Goal: Book appointment/travel/reservation

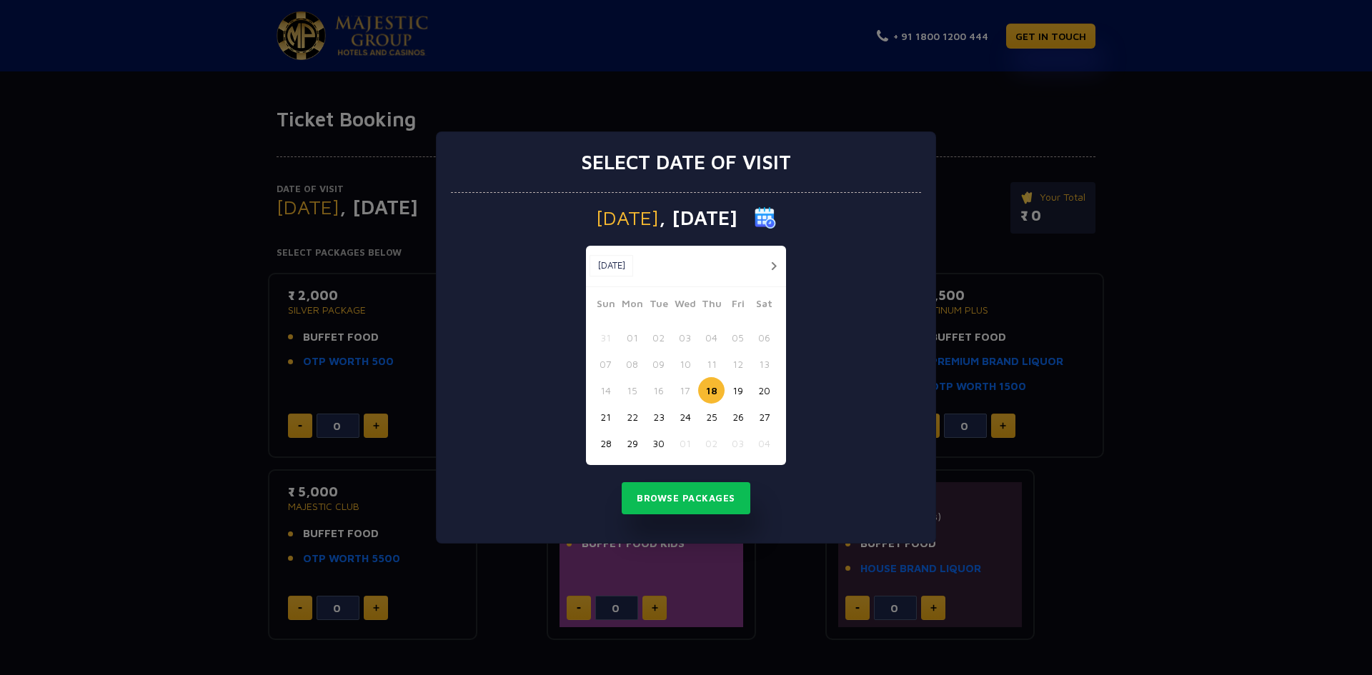
click at [656, 441] on button "30" at bounding box center [658, 443] width 26 height 26
click at [641, 481] on div "[DATE] [DATE] [DATE] Sun Mon Tue Wed Thu Fri Sat 31 01 02 03 04 05 06 07 08 09 …" at bounding box center [686, 368] width 470 height 351
click at [668, 503] on button "Browse Packages" at bounding box center [685, 498] width 129 height 33
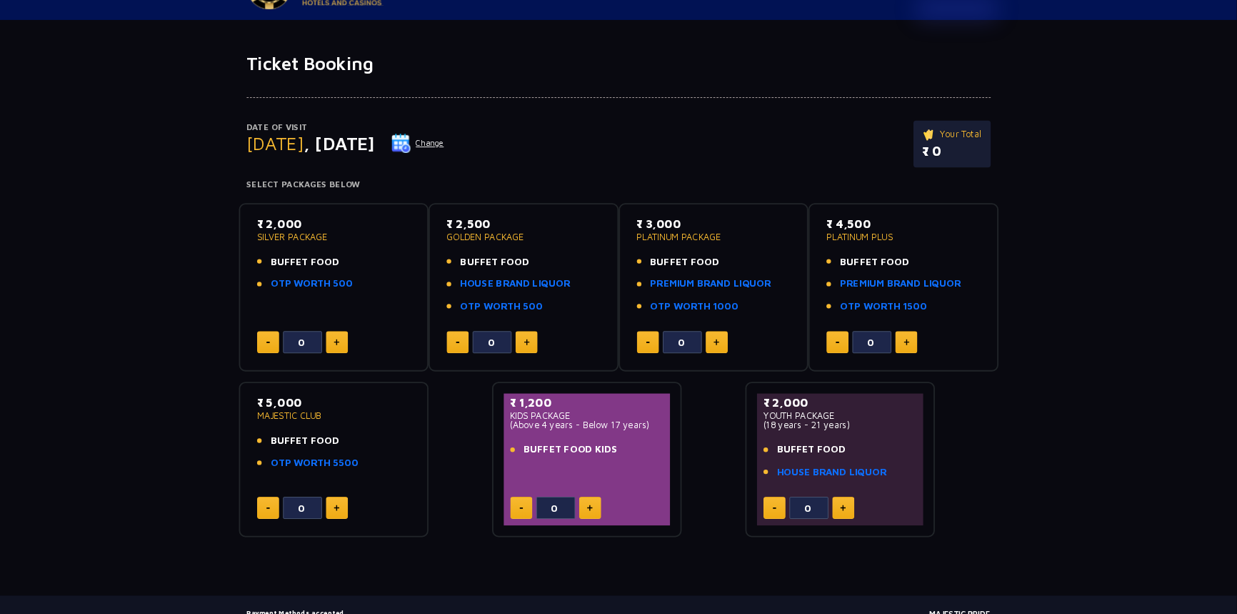
scroll to position [71, 0]
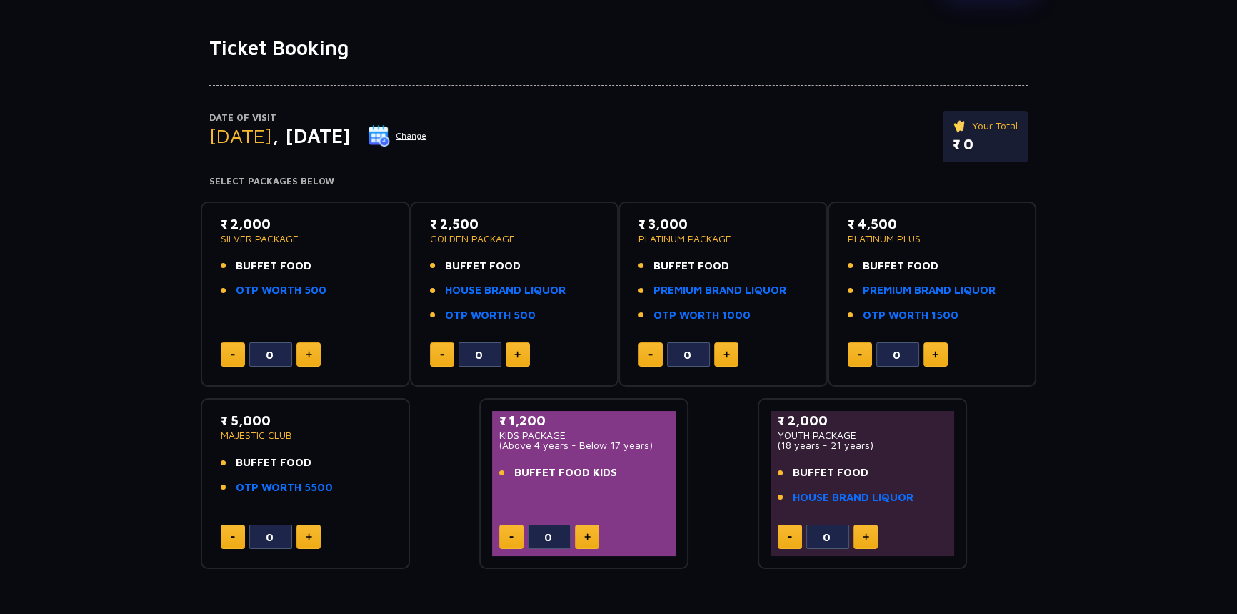
click at [864, 542] on button at bounding box center [866, 536] width 24 height 24
type input "2"
click at [825, 501] on link "HOUSE BRAND LIQUOR" at bounding box center [853, 497] width 121 height 16
click at [302, 357] on button at bounding box center [308, 354] width 24 height 24
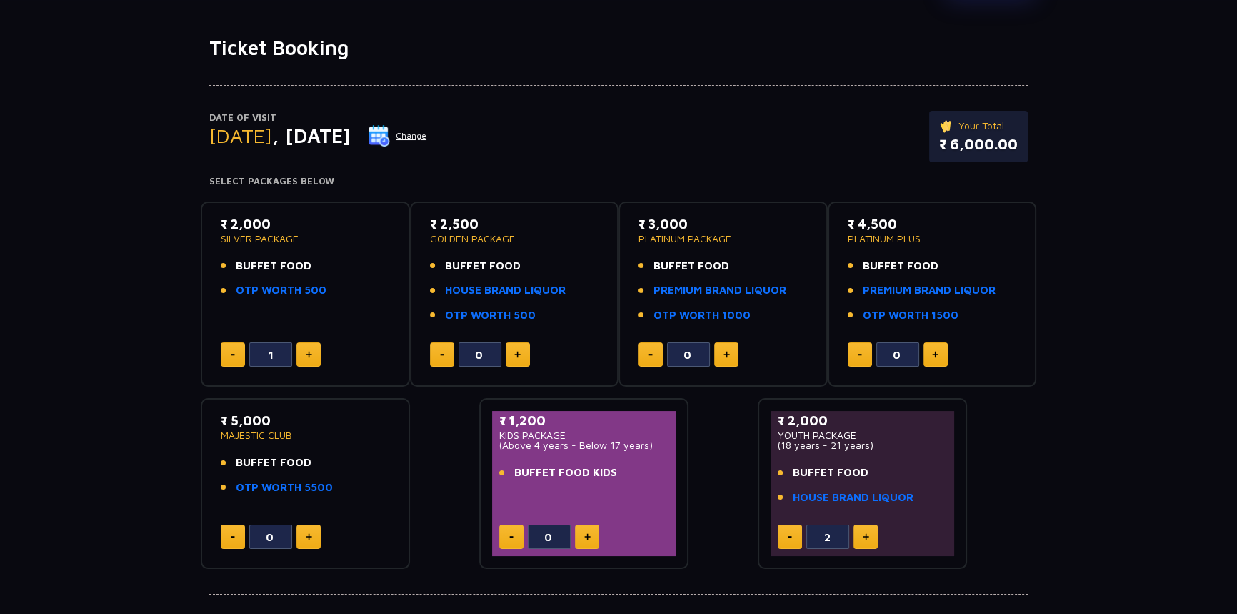
click at [302, 357] on button at bounding box center [308, 354] width 24 height 24
type input "2"
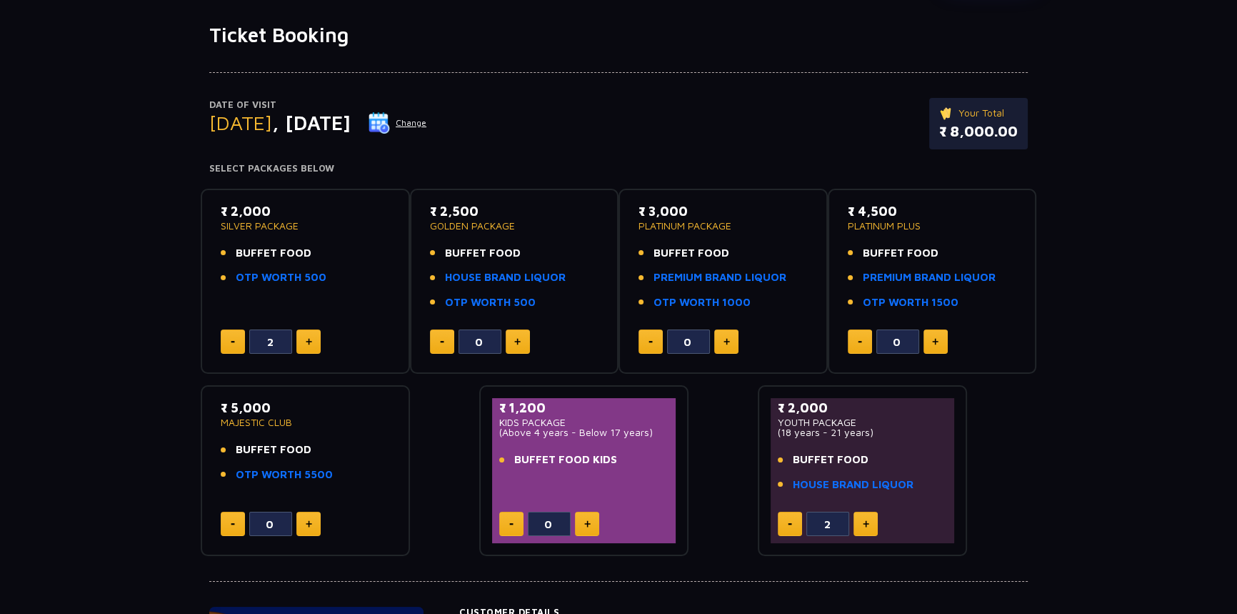
scroll to position [194, 0]
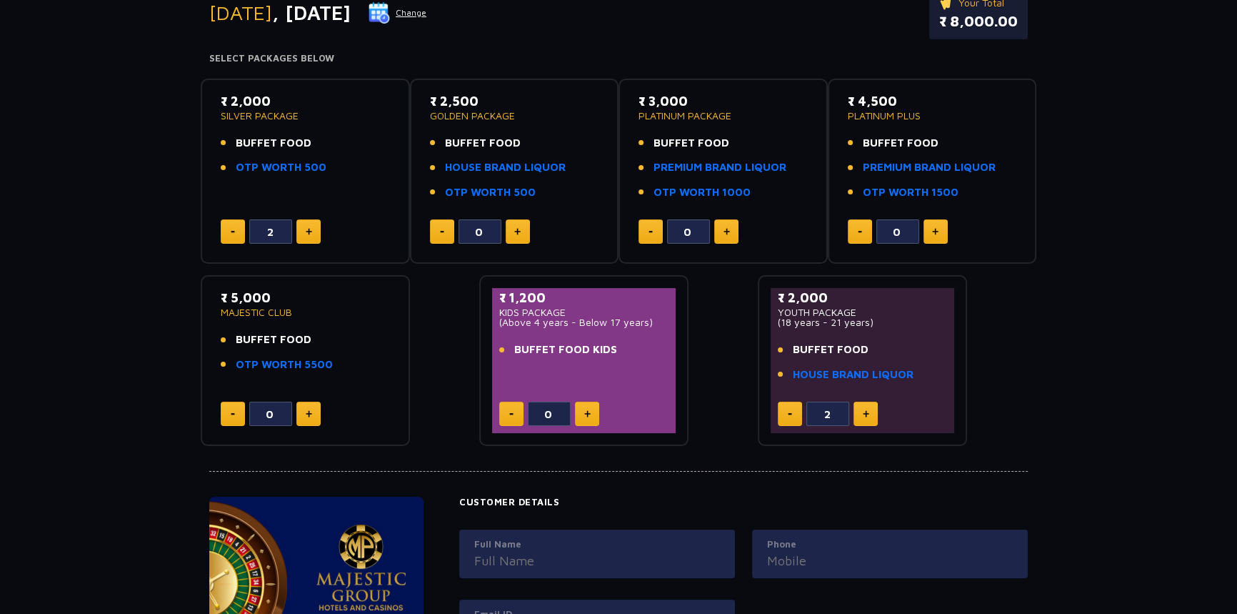
click at [792, 415] on button at bounding box center [790, 413] width 24 height 24
type input "0"
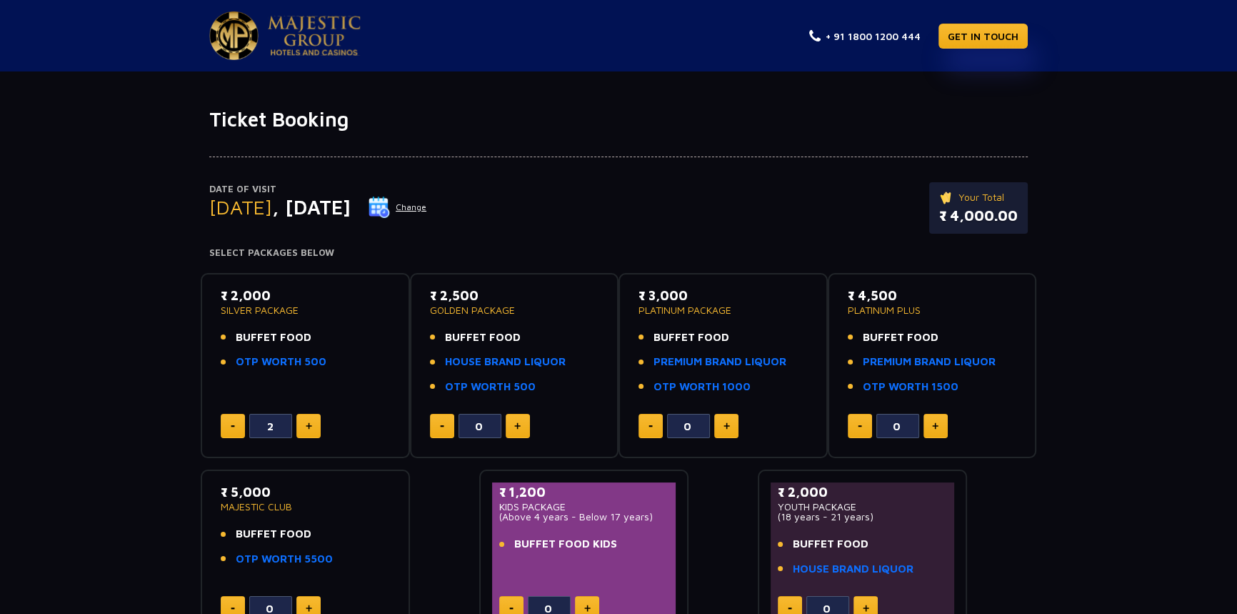
scroll to position [0, 0]
click at [980, 221] on p "₹ 4,000.00" at bounding box center [978, 215] width 79 height 21
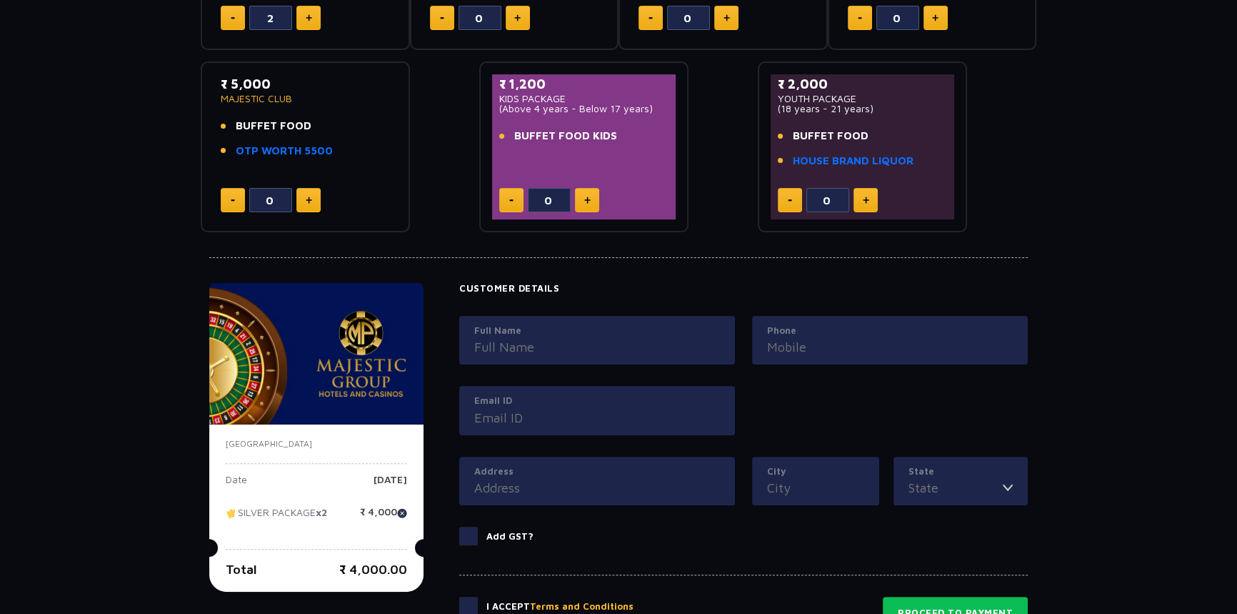
scroll to position [454, 0]
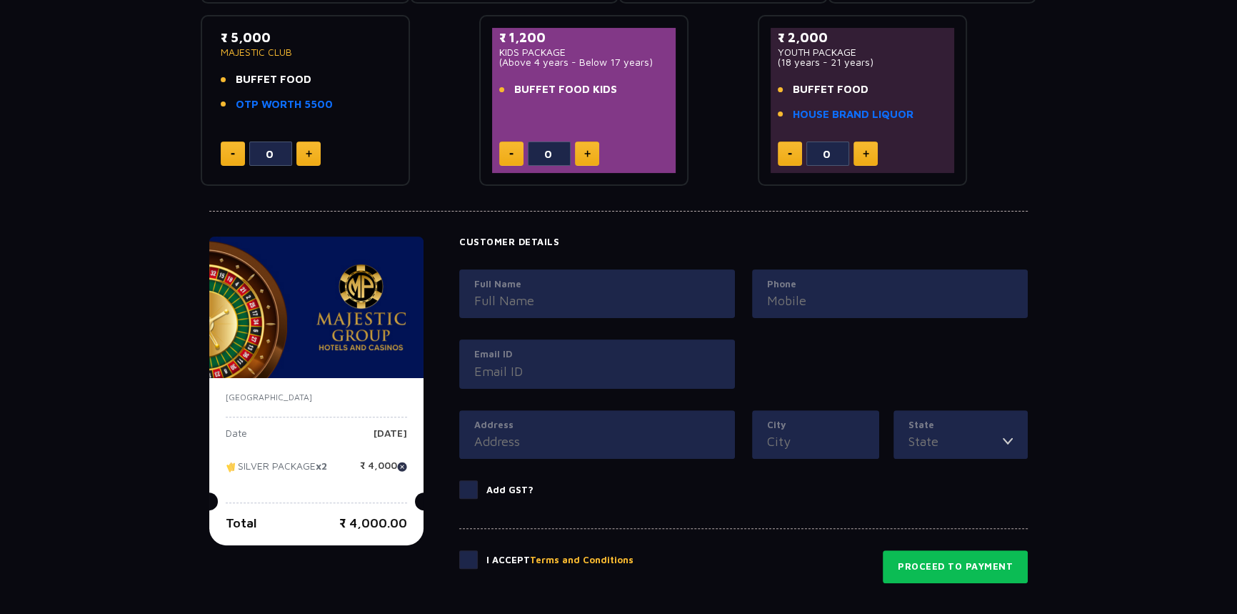
click at [605, 286] on label "Full Name" at bounding box center [597, 284] width 246 height 14
click at [605, 291] on input "Full Name" at bounding box center [597, 300] width 246 height 19
click at [600, 297] on input "Full Name" at bounding box center [597, 300] width 246 height 19
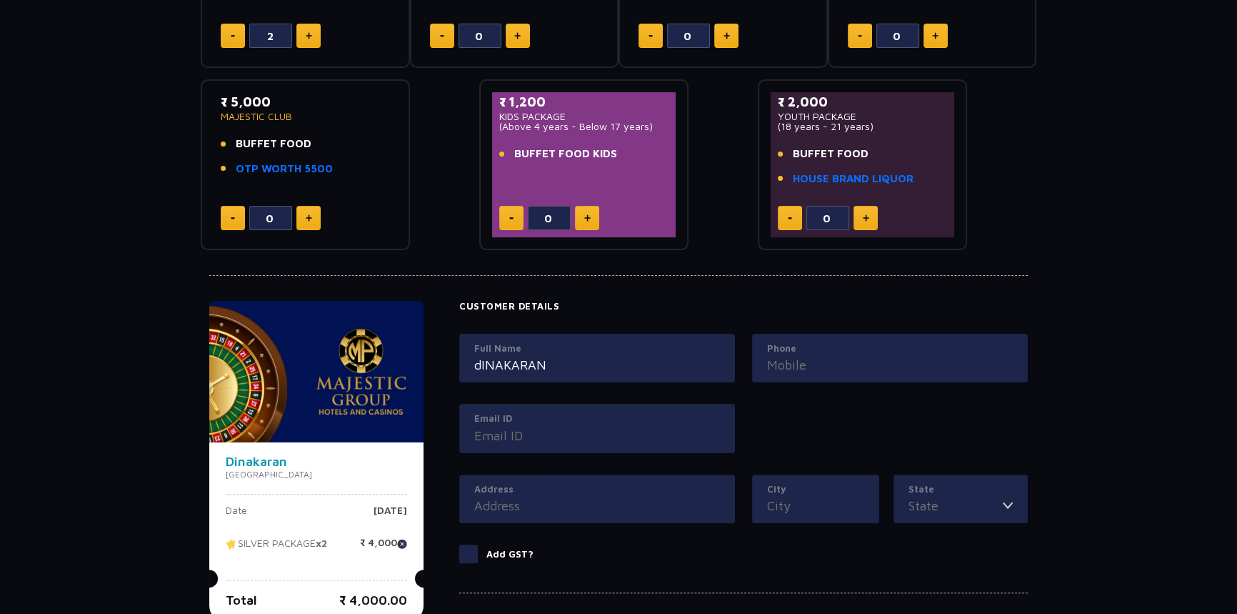
scroll to position [389, 0]
type input "dINAKARAN"
click at [473, 561] on span at bounding box center [468, 554] width 19 height 19
click at [0, 0] on input "Add GST?" at bounding box center [0, 0] width 0 height 0
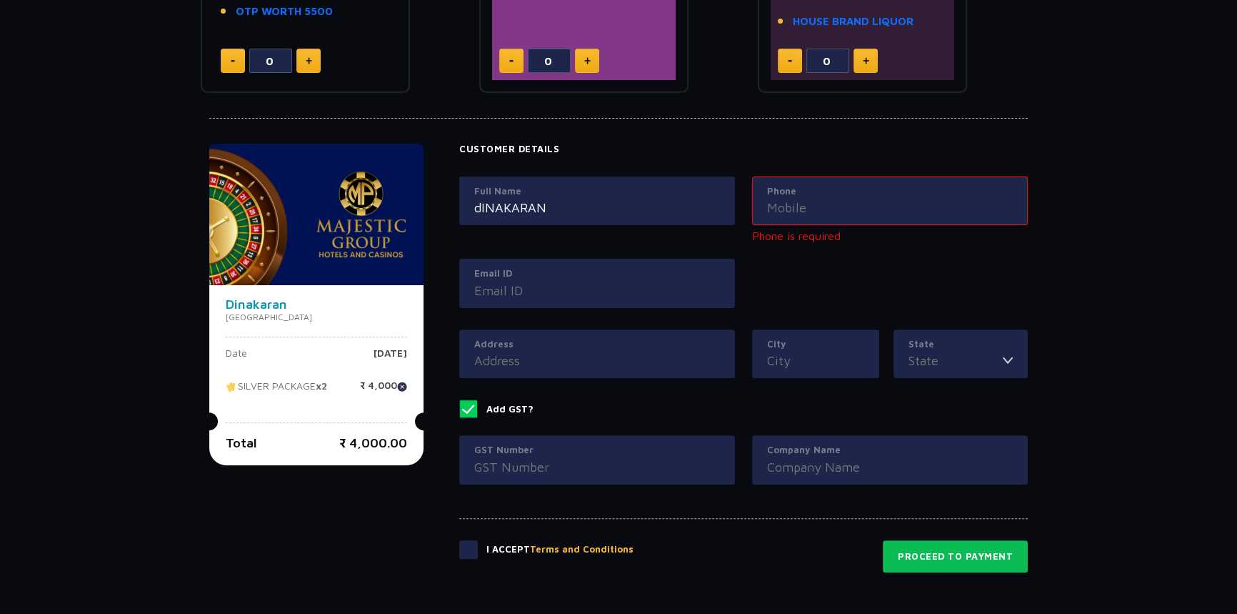
scroll to position [584, 0]
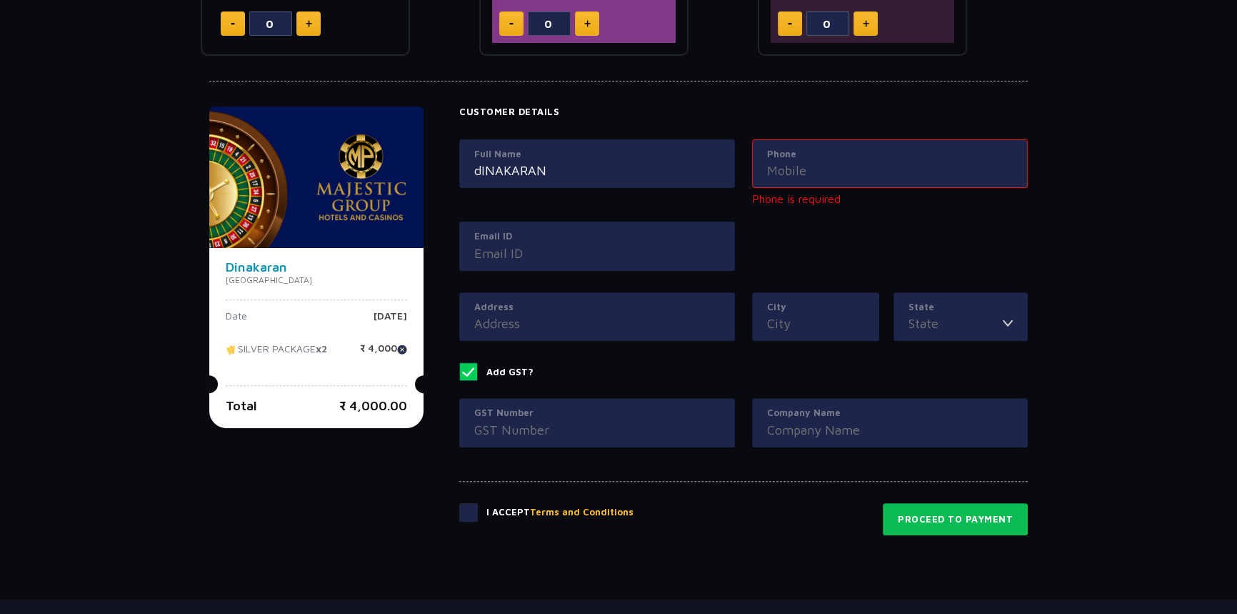
click at [917, 152] on label "Phone" at bounding box center [890, 154] width 246 height 14
click at [917, 161] on input "Phone" at bounding box center [890, 170] width 246 height 19
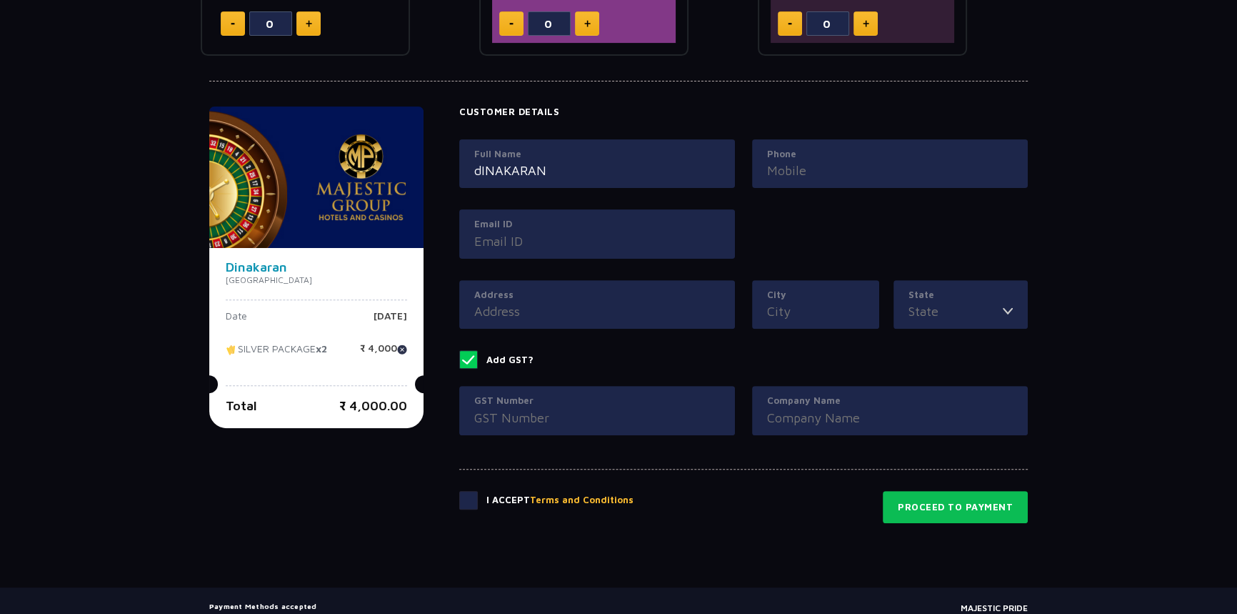
drag, startPoint x: 388, startPoint y: 424, endPoint x: 393, endPoint y: 398, distance: 26.9
click at [387, 419] on div "Dinakaran [GEOGRAPHIC_DATA] Date [DATE] SILVER PACKAGE x2 ₹ 4,000 Total ₹ 4,000…" at bounding box center [316, 338] width 214 height 180
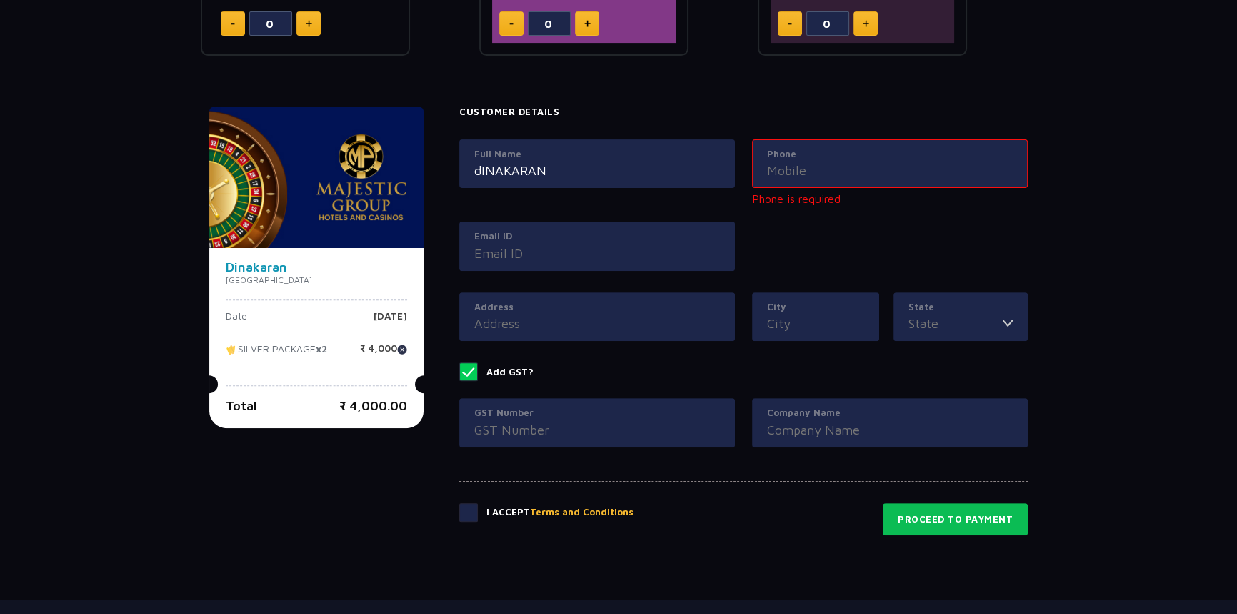
click at [462, 506] on span at bounding box center [468, 512] width 19 height 19
click at [0, 0] on input "checkbox" at bounding box center [0, 0] width 0 height 0
click at [842, 134] on div "Customer Details Full Name dINAKARAN Phone Phone is required Email ID Address C…" at bounding box center [743, 287] width 569 height 362
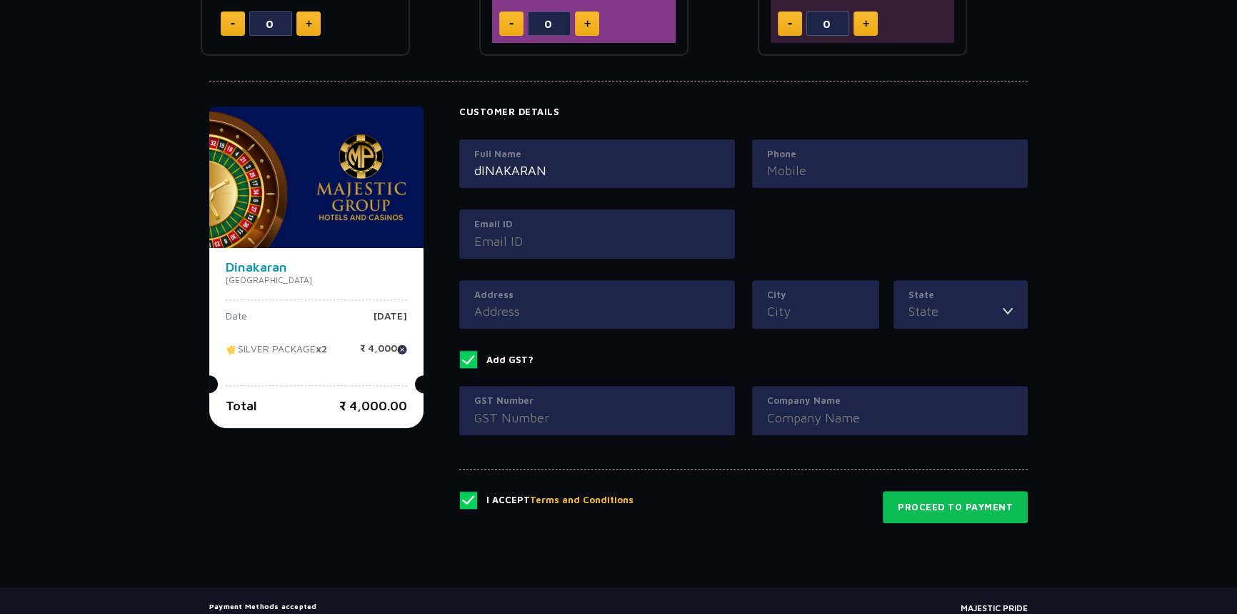
click at [839, 174] on input "Phone" at bounding box center [890, 170] width 246 height 19
type input "9558475607"
type input "[EMAIL_ADDRESS][DOMAIN_NAME]"
type input "s"
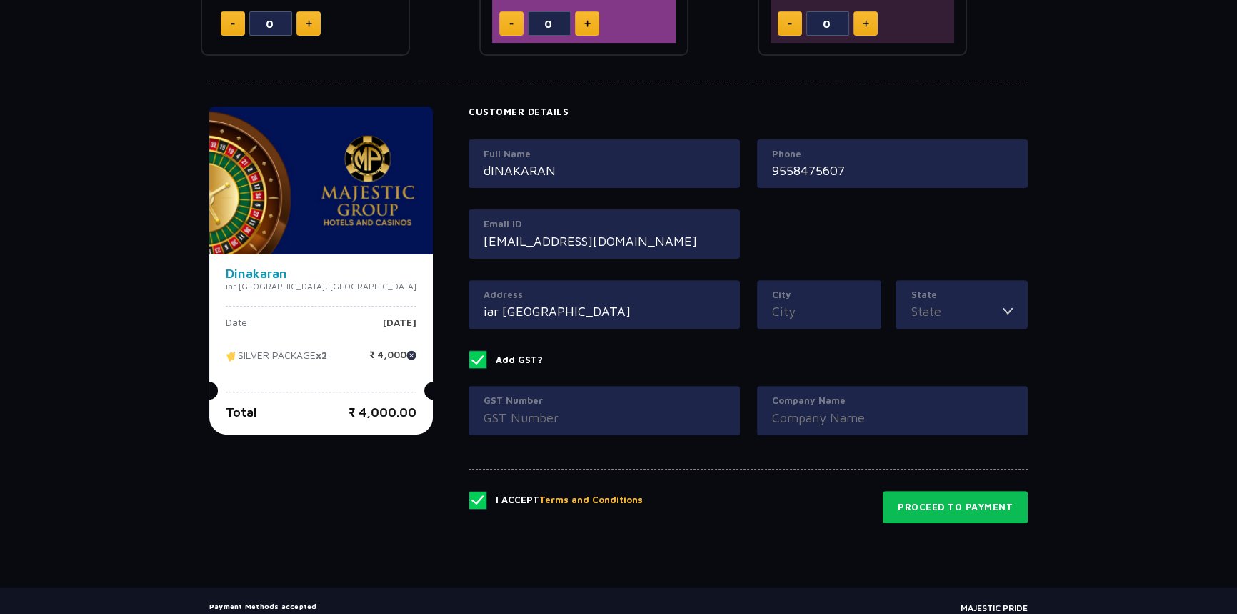
type input "iar [GEOGRAPHIC_DATA]"
click at [821, 314] on input "City" at bounding box center [819, 310] width 95 height 19
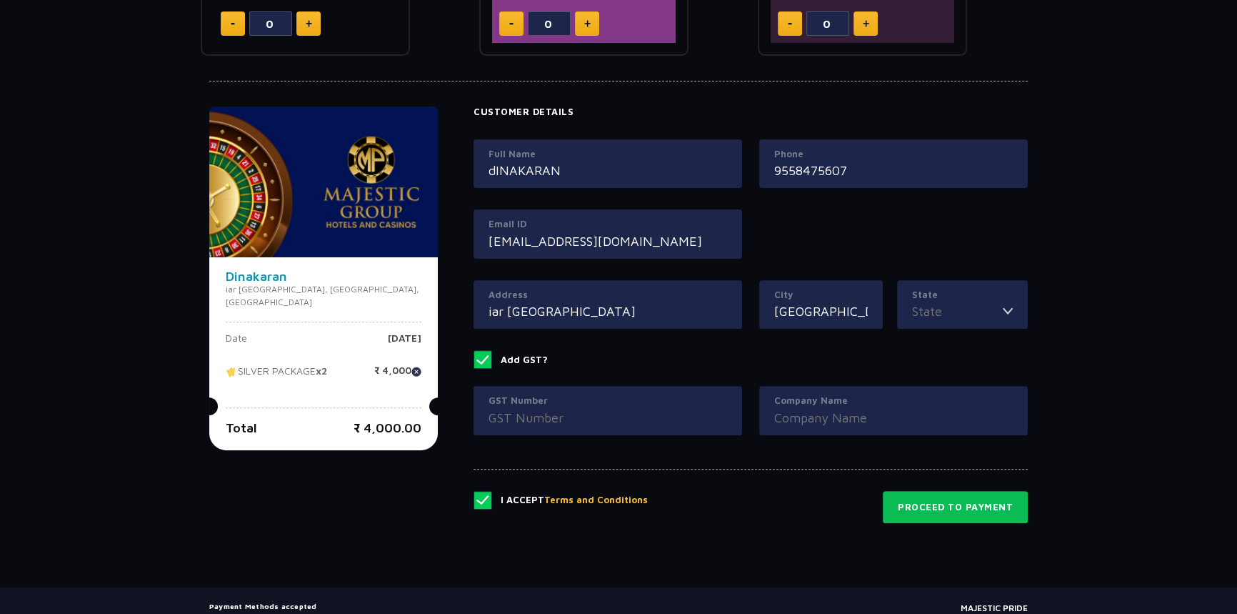
type input "[GEOGRAPHIC_DATA]"
click at [544, 493] on button "Terms and Conditions" at bounding box center [596, 500] width 104 height 14
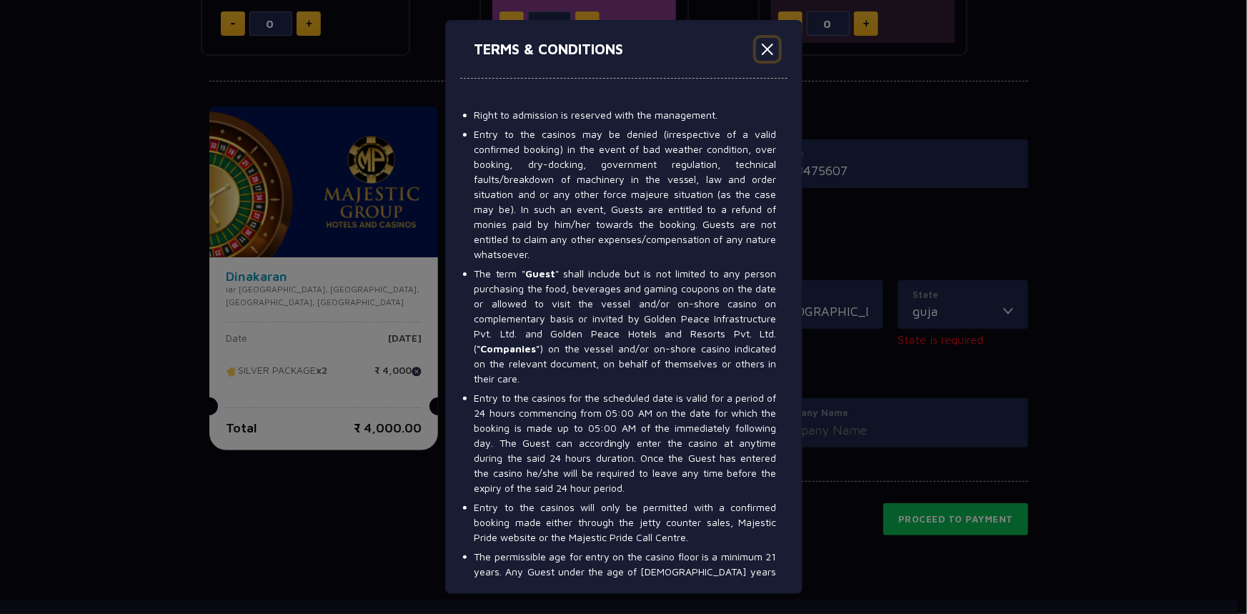
click at [764, 44] on button "Close" at bounding box center [767, 49] width 23 height 23
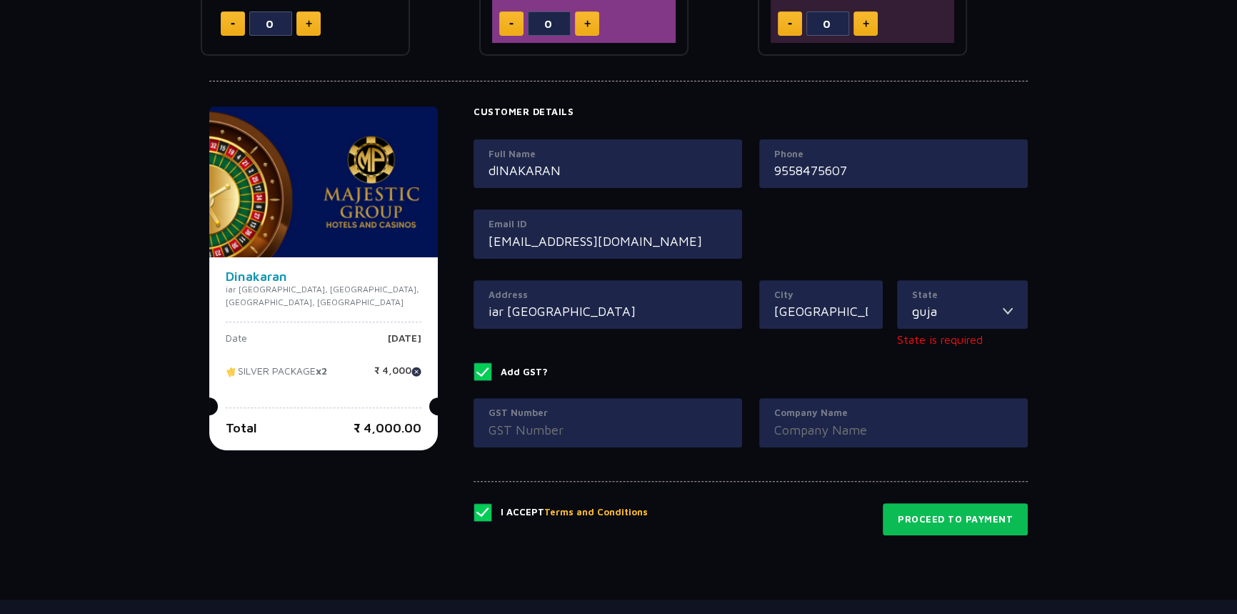
click at [971, 321] on div "State guja [GEOGRAPHIC_DATA]" at bounding box center [962, 304] width 131 height 49
click at [957, 317] on input "guja" at bounding box center [957, 310] width 91 height 19
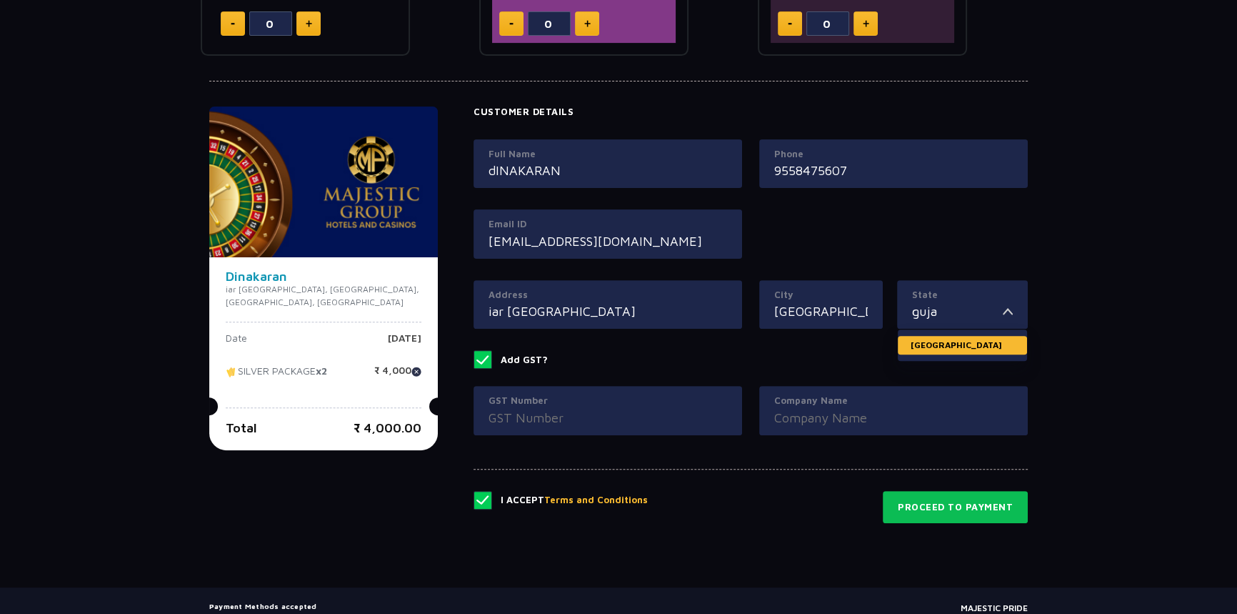
click at [943, 339] on li "[GEOGRAPHIC_DATA]" at bounding box center [962, 345] width 129 height 19
type input "[GEOGRAPHIC_DATA]"
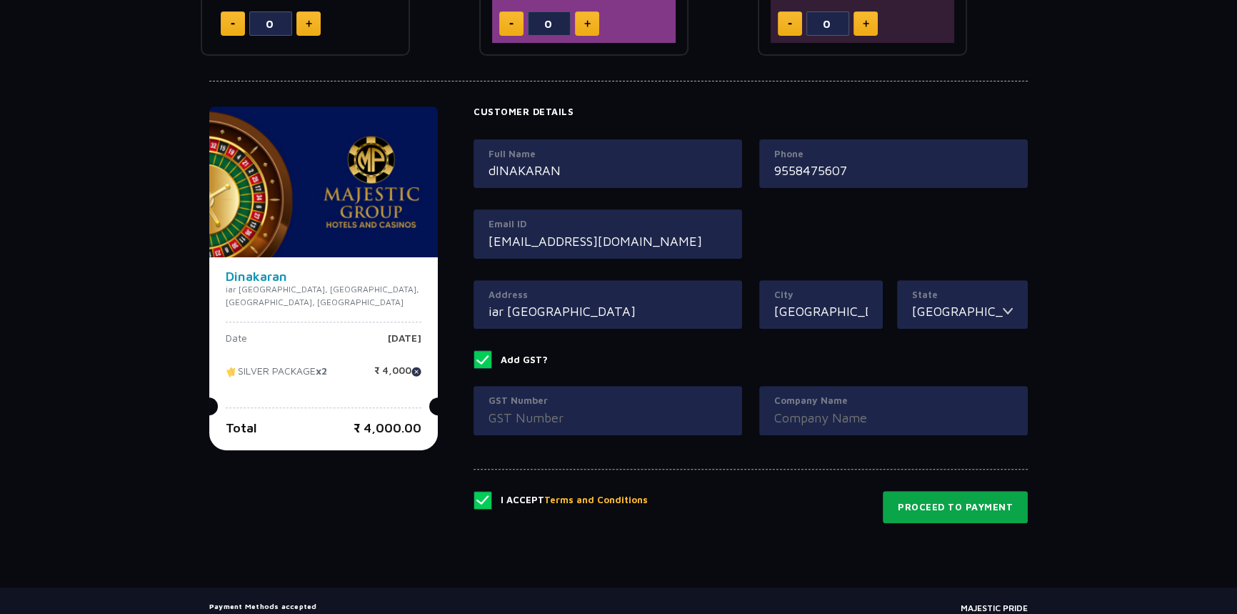
click at [957, 514] on button "Proceed to Payment" at bounding box center [955, 507] width 145 height 33
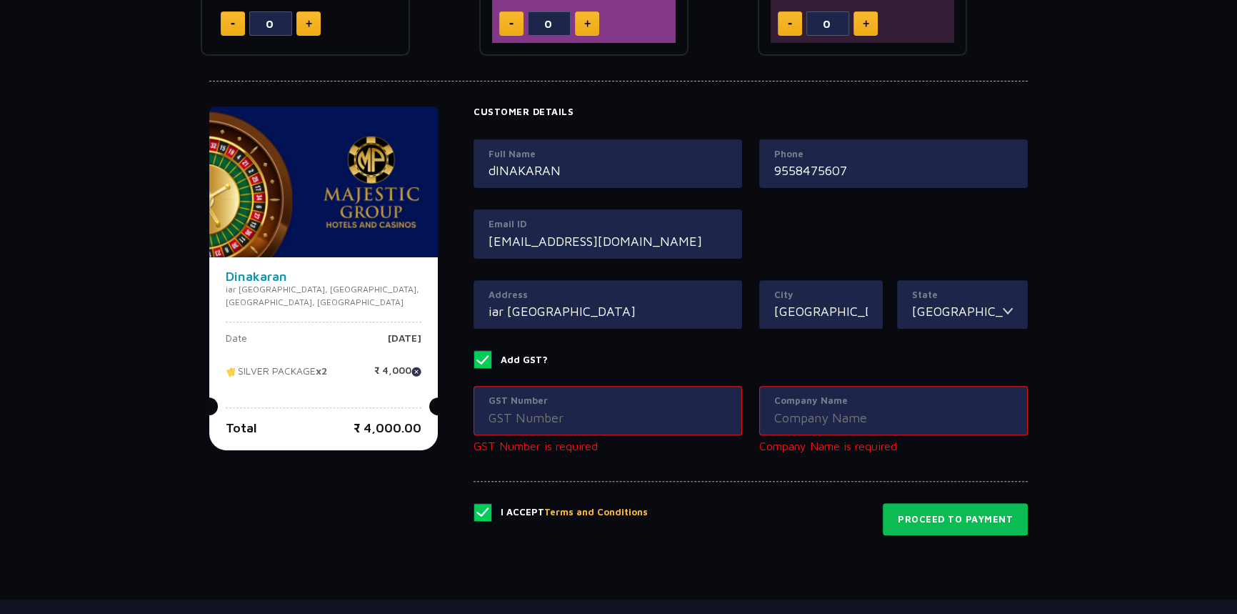
click at [552, 416] on input "GST Number" at bounding box center [608, 417] width 239 height 19
drag, startPoint x: 464, startPoint y: 359, endPoint x: 489, endPoint y: 364, distance: 26.2
click at [474, 361] on span at bounding box center [483, 359] width 19 height 19
click at [0, 0] on input "Add GST?" at bounding box center [0, 0] width 0 height 0
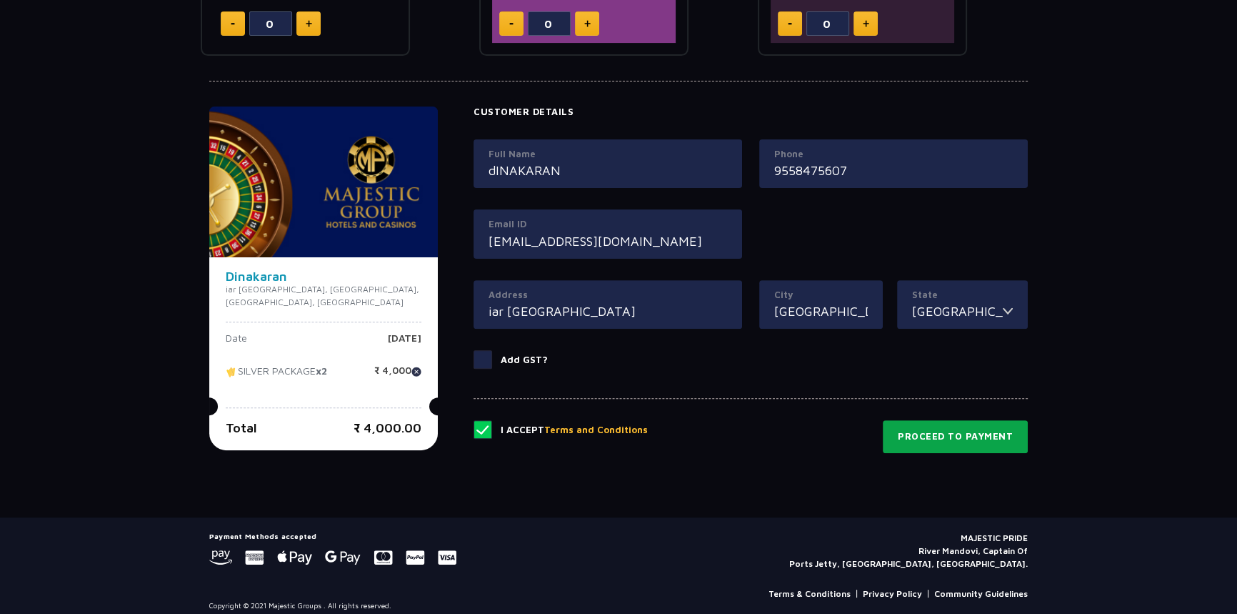
click at [973, 450] on button "Proceed to Payment" at bounding box center [955, 436] width 145 height 33
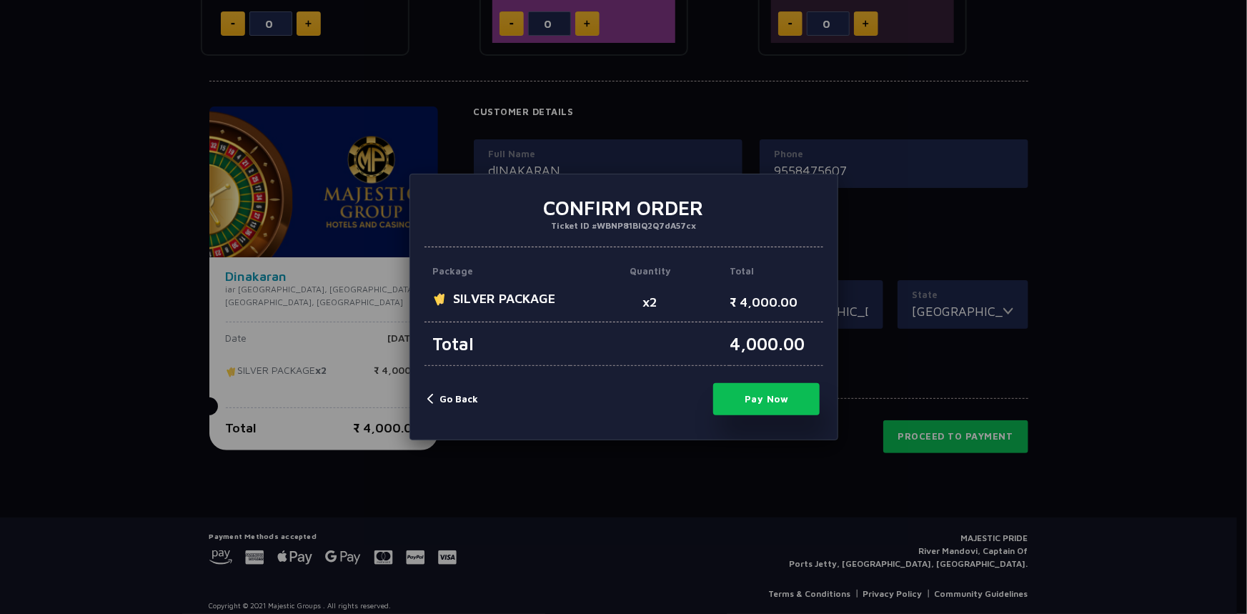
click at [780, 389] on button "Pay Now" at bounding box center [766, 399] width 107 height 32
